Goal: Transaction & Acquisition: Purchase product/service

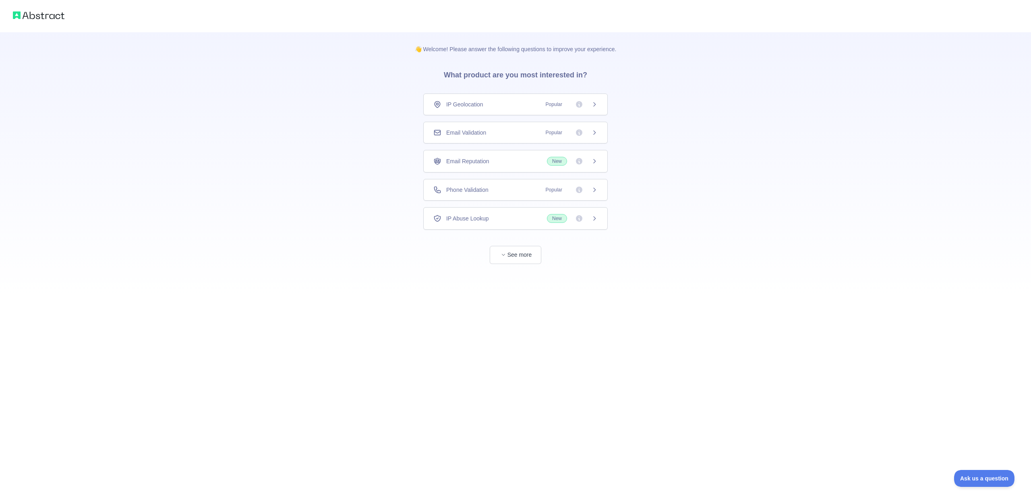
click at [590, 189] on span "Popular" at bounding box center [569, 190] width 57 height 8
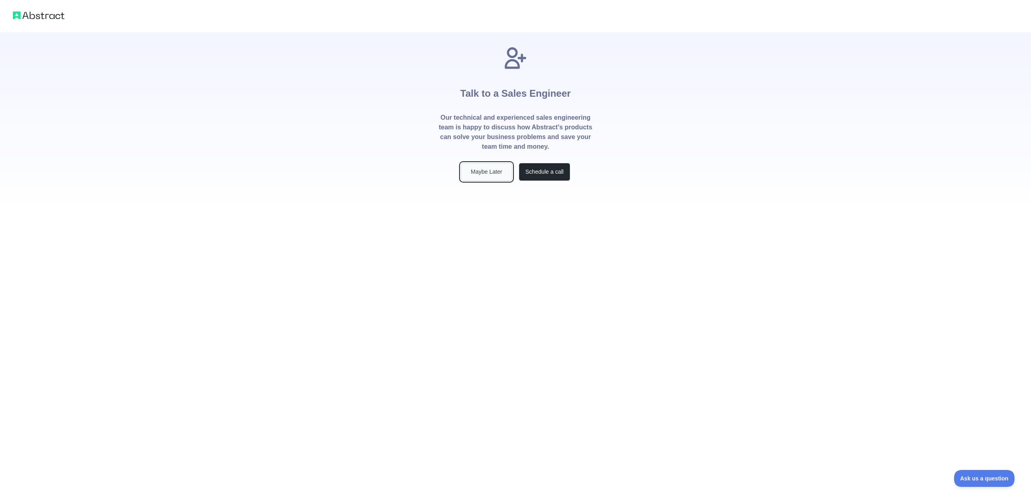
click at [498, 176] on button "Maybe Later" at bounding box center [487, 172] width 52 height 18
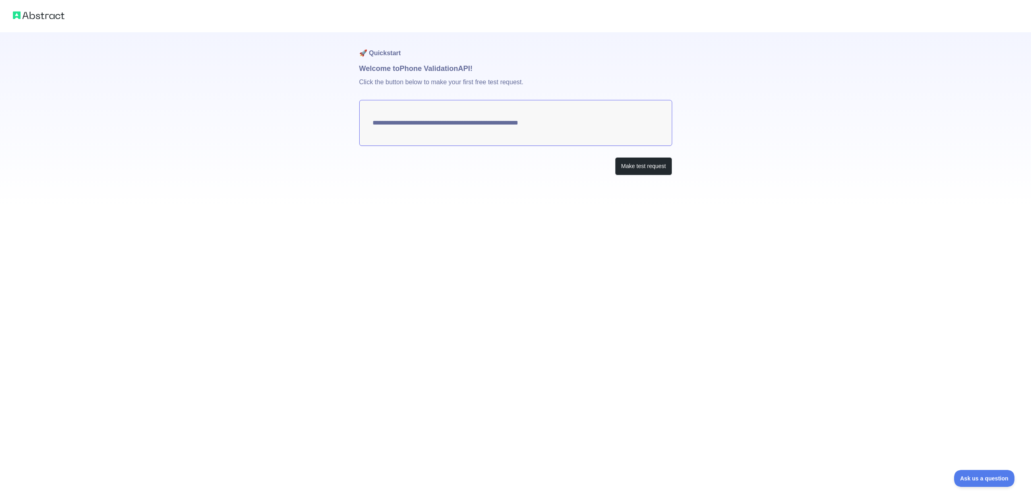
click at [562, 123] on textarea "**********" at bounding box center [515, 123] width 313 height 46
click at [642, 164] on button "Make test request" at bounding box center [643, 166] width 57 height 18
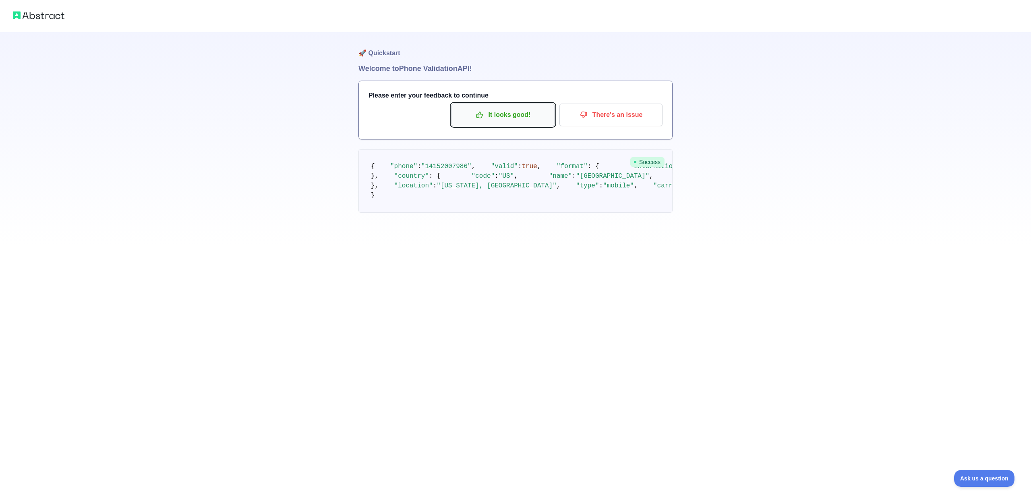
click at [505, 117] on p "It looks good!" at bounding box center [502, 115] width 91 height 14
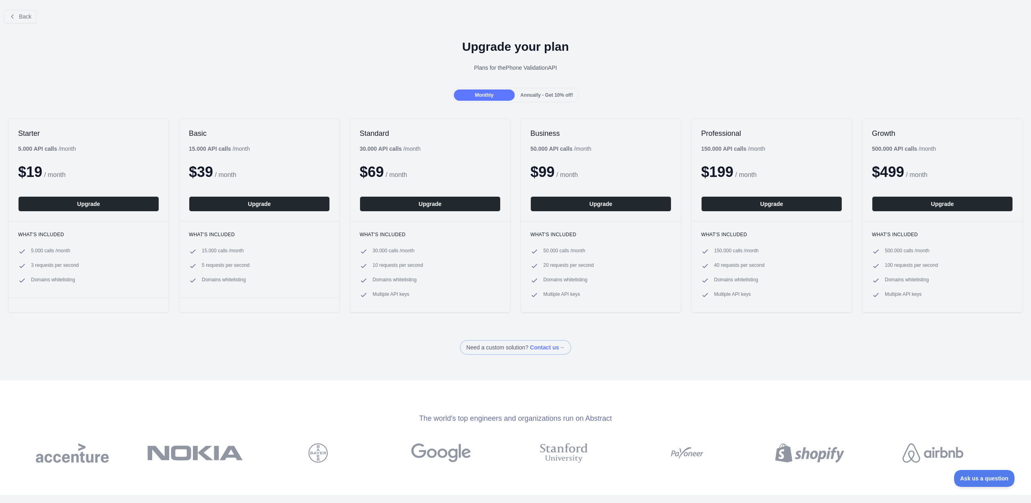
click at [564, 97] on span "Annually - Get 10% off!" at bounding box center [546, 95] width 53 height 6
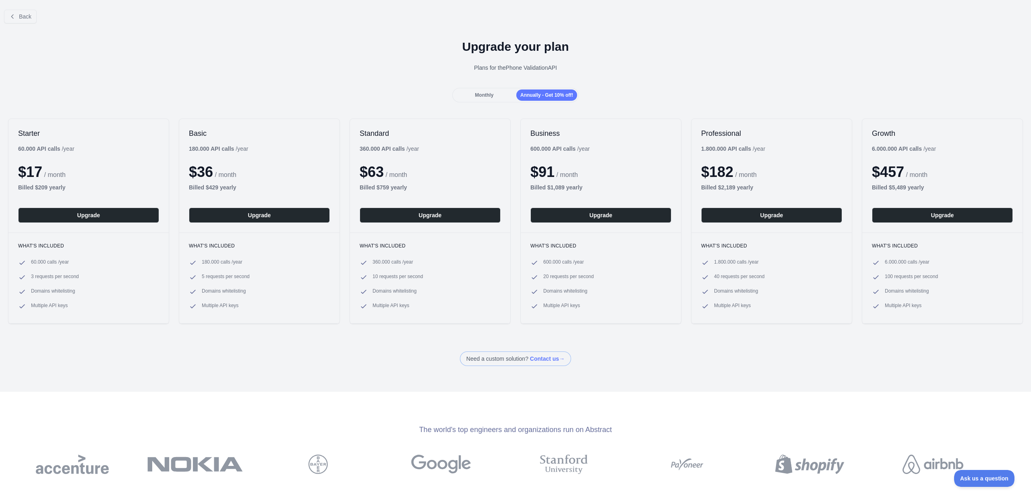
click at [503, 99] on div "Monthly" at bounding box center [484, 94] width 61 height 11
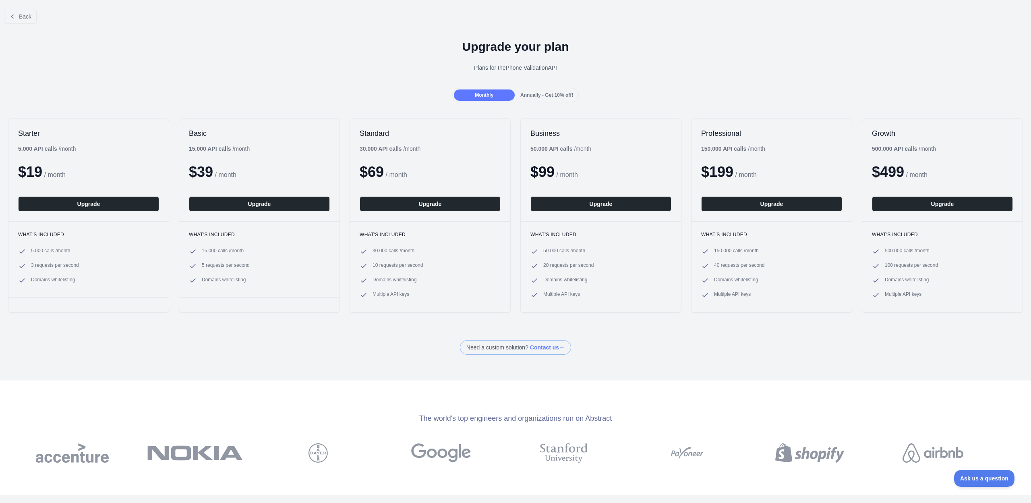
click at [542, 97] on span "Annually - Get 10% off!" at bounding box center [546, 95] width 53 height 6
